Goal: Browse casually

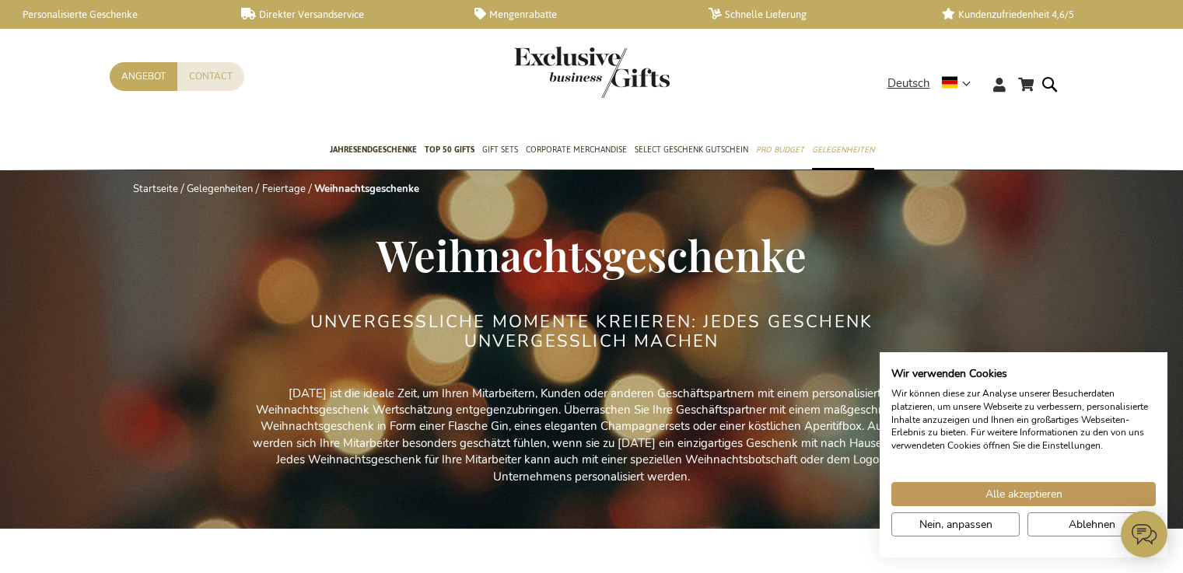
click at [187, 182] on link "Gelegenheiten" at bounding box center [220, 189] width 66 height 14
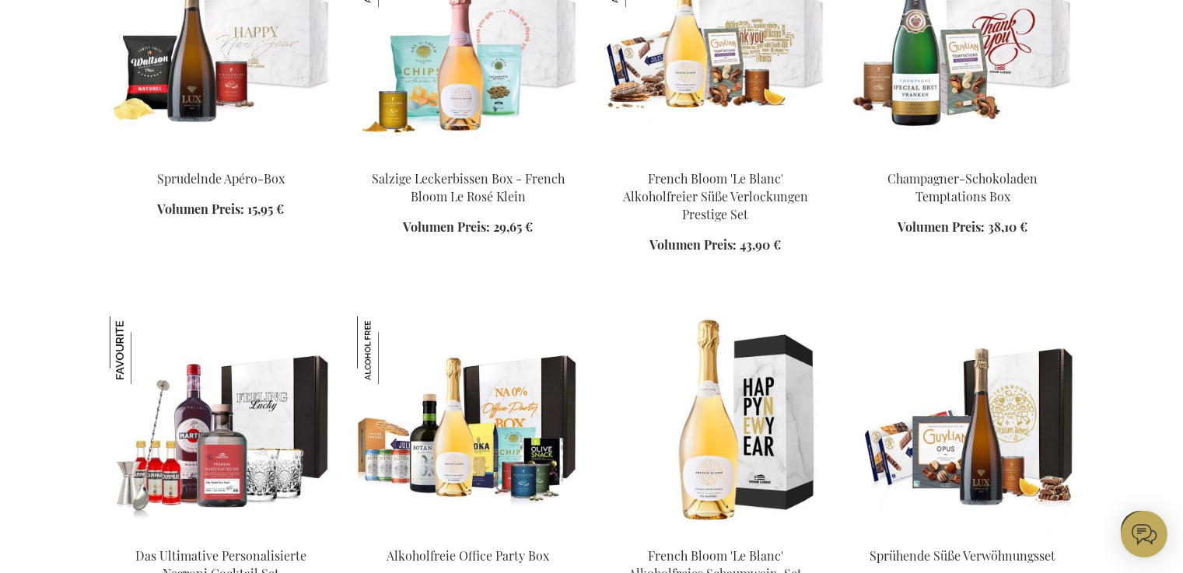
scroll to position [2048, 0]
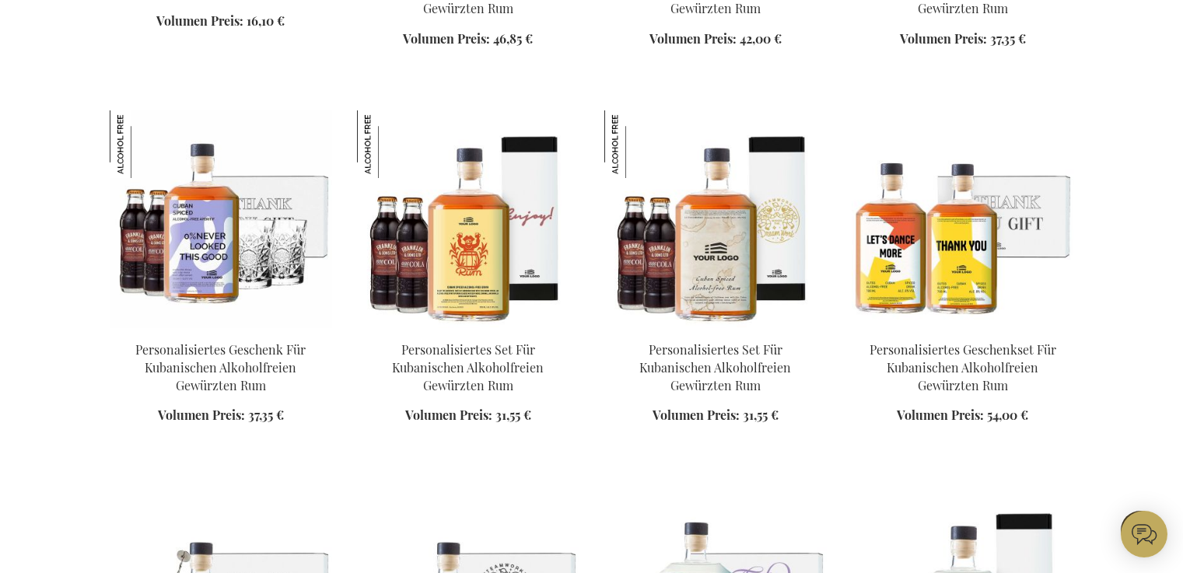
scroll to position [2944, 0]
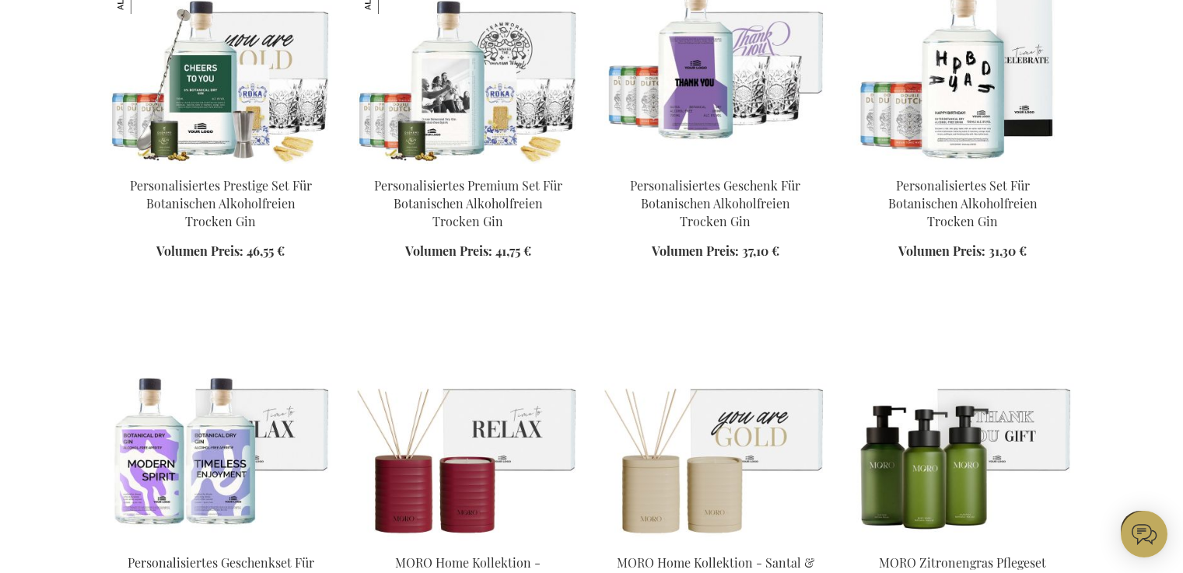
scroll to position [3494, 0]
